Goal: Task Accomplishment & Management: Manage account settings

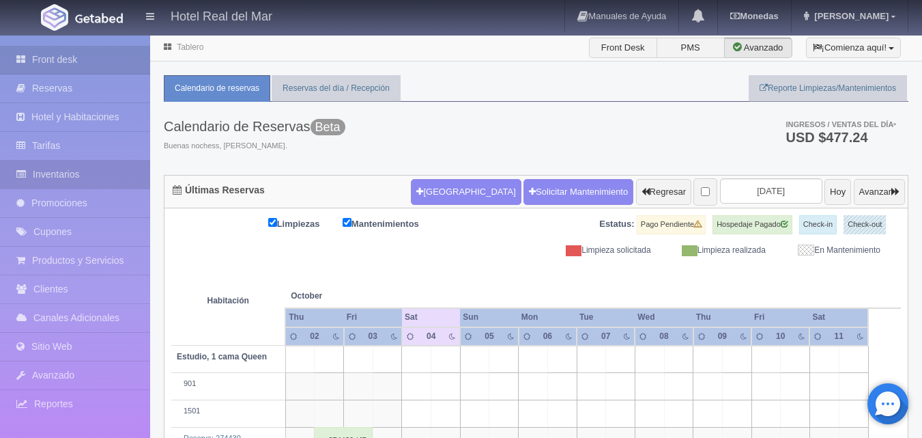
click at [53, 180] on link "Inventarios" at bounding box center [75, 174] width 150 height 28
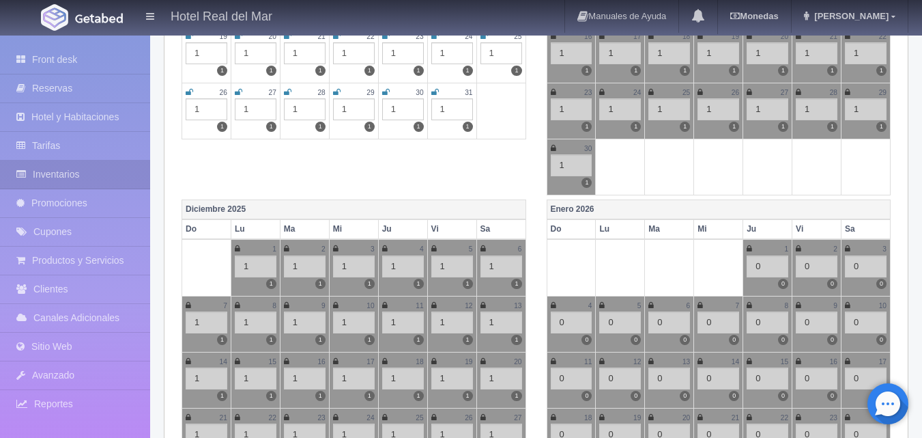
scroll to position [68, 0]
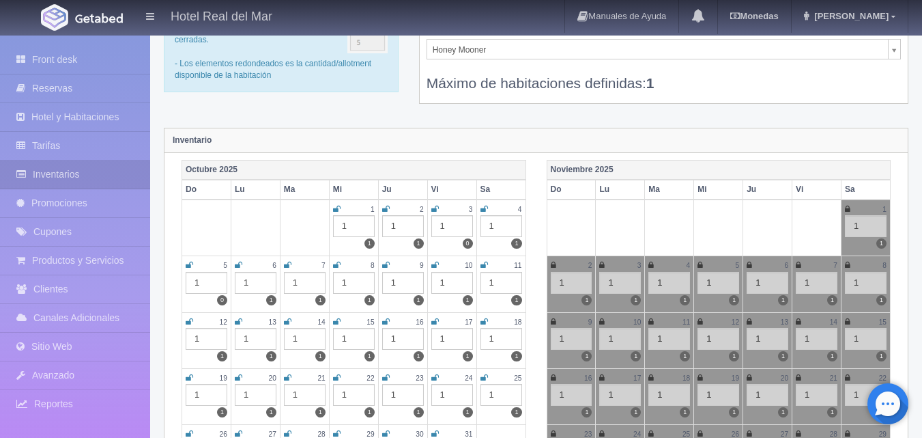
click at [435, 210] on icon at bounding box center [435, 209] width 8 height 8
click at [484, 208] on icon at bounding box center [485, 209] width 8 height 8
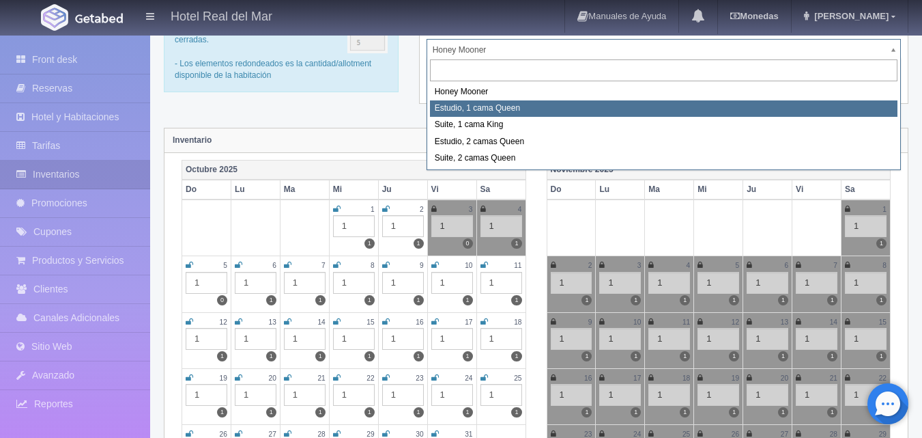
select select "2268"
